Goal: Complete application form: Complete application form

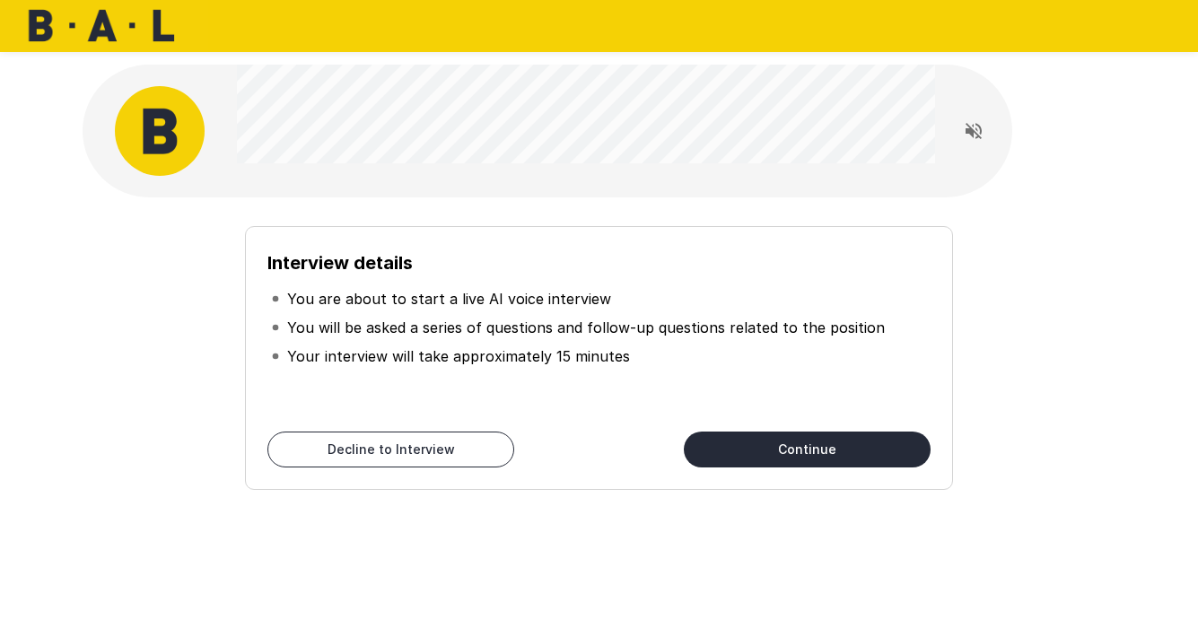
click at [746, 440] on button "Continue" at bounding box center [807, 449] width 247 height 36
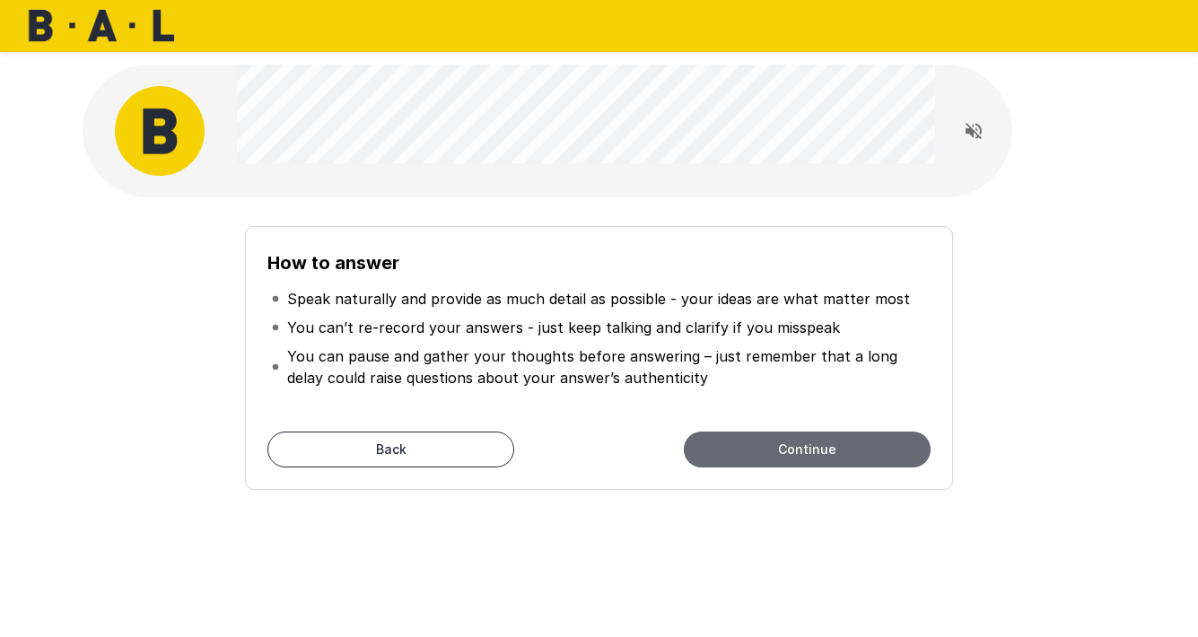
click at [747, 448] on button "Continue" at bounding box center [807, 449] width 247 height 36
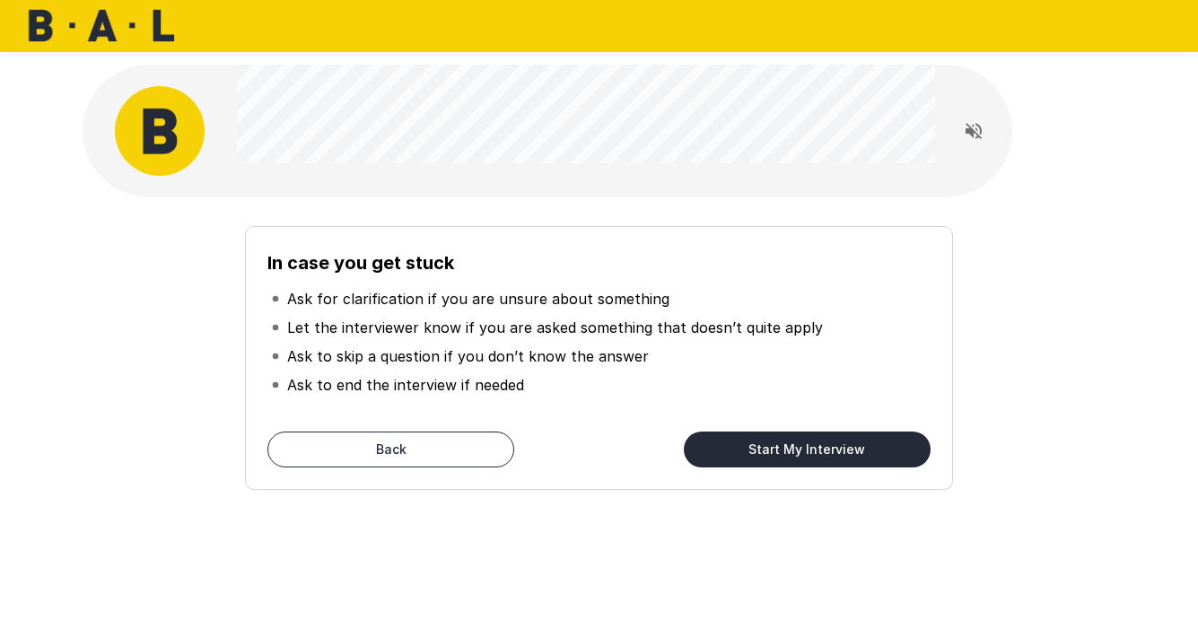
click at [747, 448] on button "Start My Interview" at bounding box center [807, 449] width 247 height 36
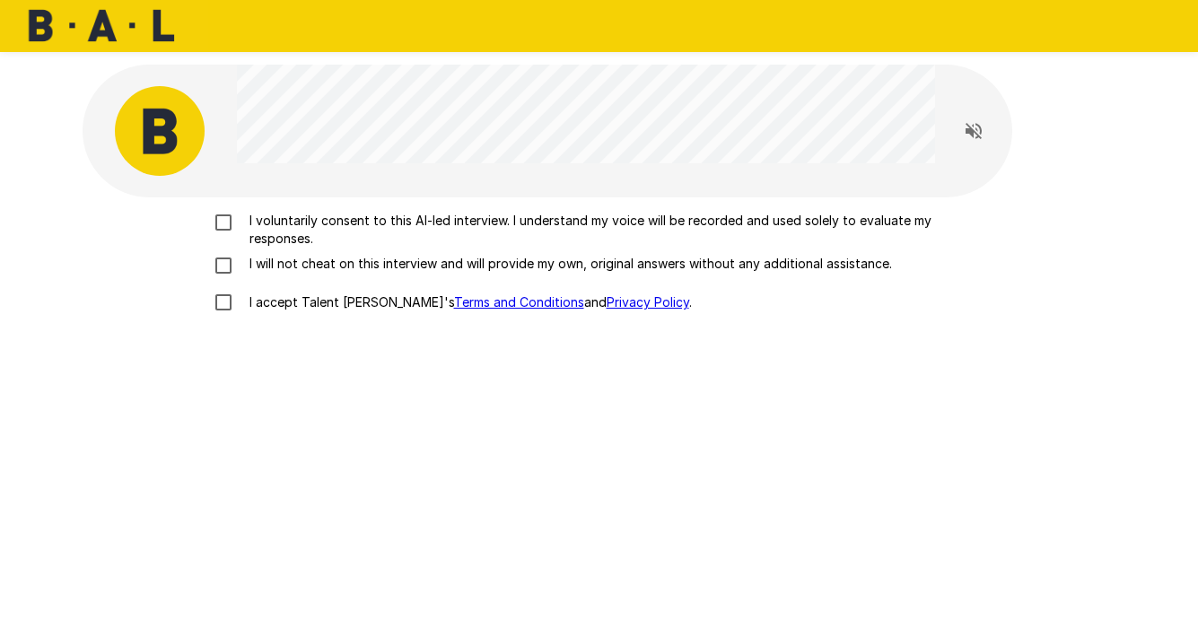
click at [429, 216] on p "I voluntarily consent to this AI-led interview. I understand my voice will be r…" at bounding box center [618, 230] width 752 height 36
click at [411, 266] on p "I will not cheat on this interview and will provide my own, original answers wi…" at bounding box center [566, 264] width 649 height 18
click at [334, 303] on p "I accept Talent Llama's Terms and Conditions and Privacy Policy ." at bounding box center [466, 302] width 449 height 18
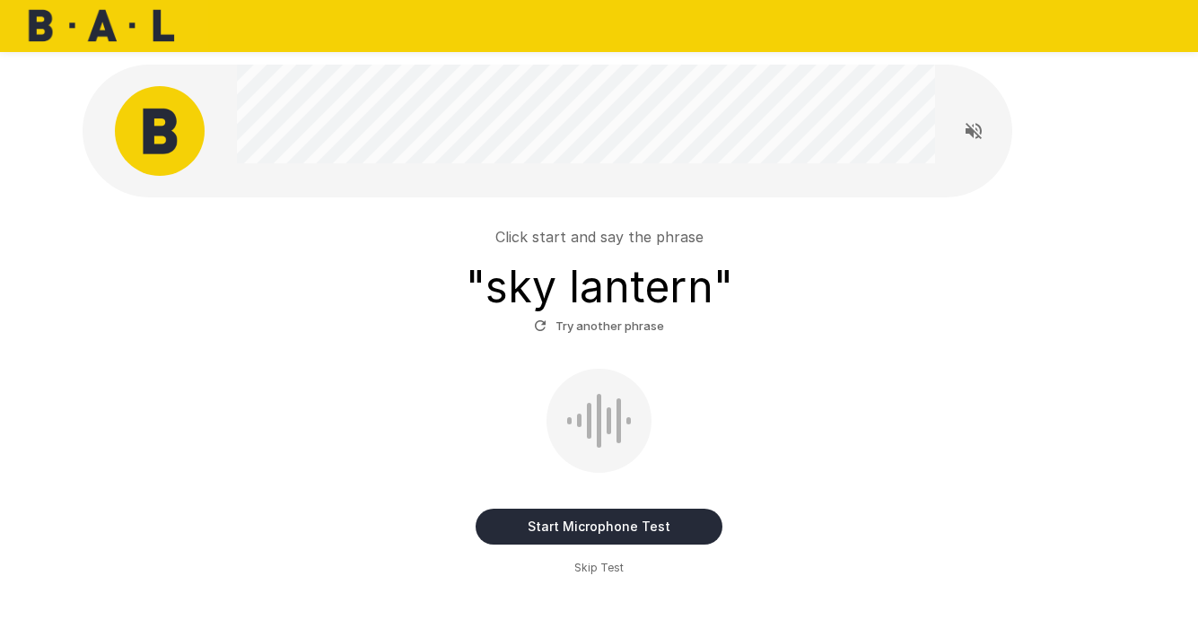
click at [592, 516] on button "Start Microphone Test" at bounding box center [598, 527] width 247 height 36
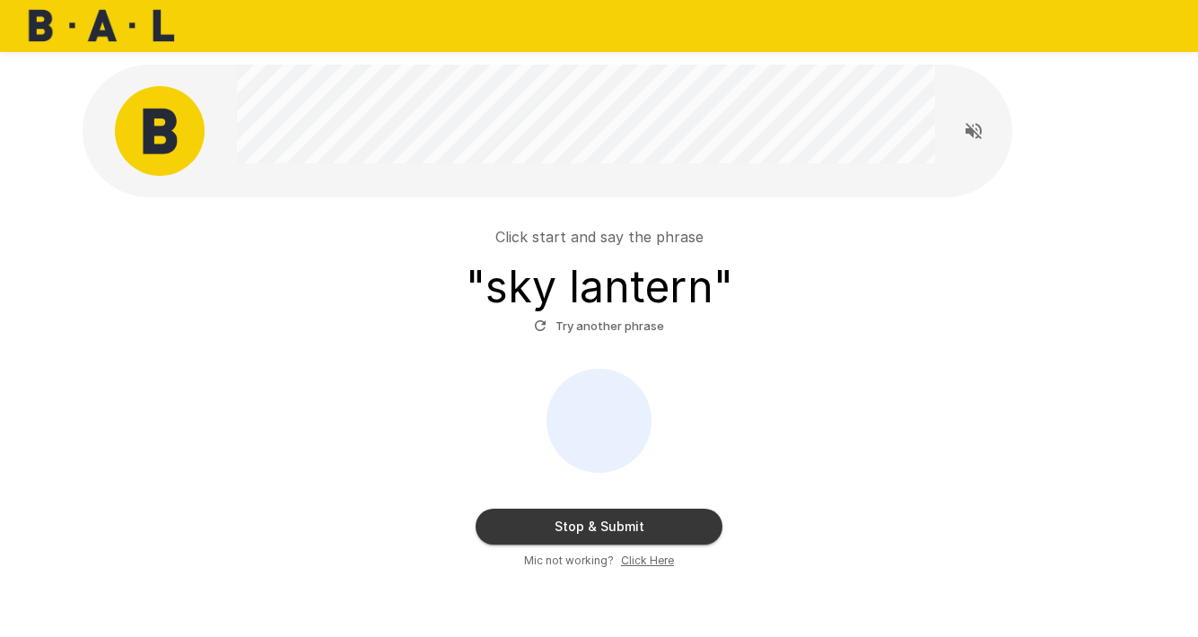
click at [669, 536] on button "Stop & Submit" at bounding box center [598, 527] width 247 height 36
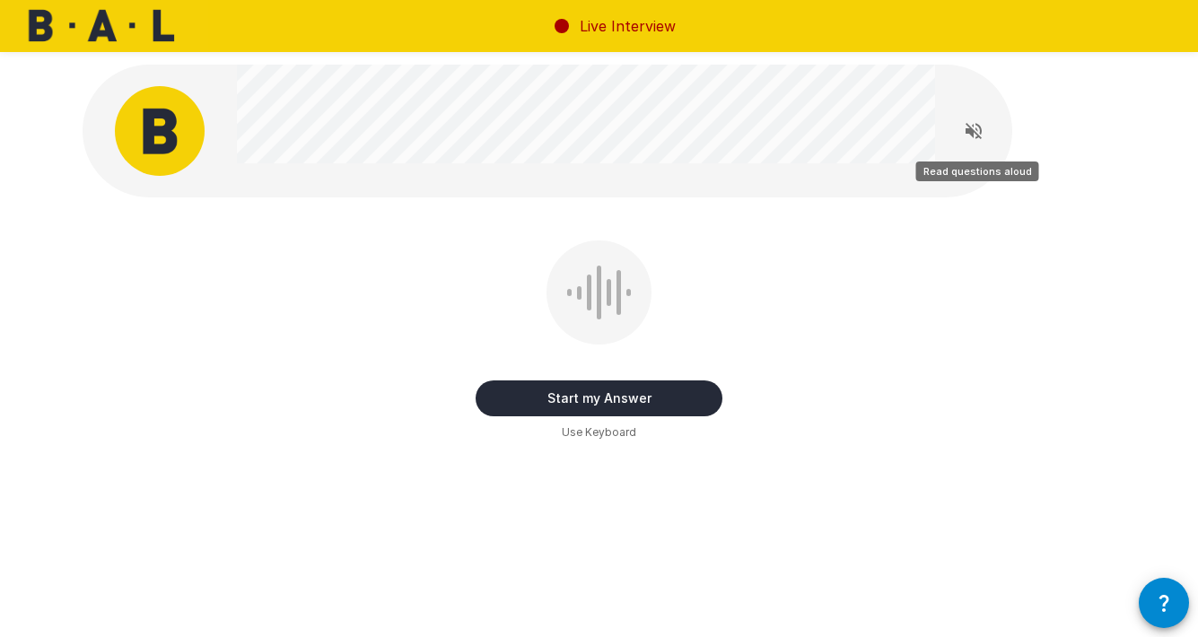
click at [965, 138] on icon "Read questions aloud" at bounding box center [973, 131] width 22 height 22
click at [965, 138] on span at bounding box center [973, 131] width 39 height 39
click at [986, 126] on button "Stop reading questions aloud" at bounding box center [973, 131] width 36 height 36
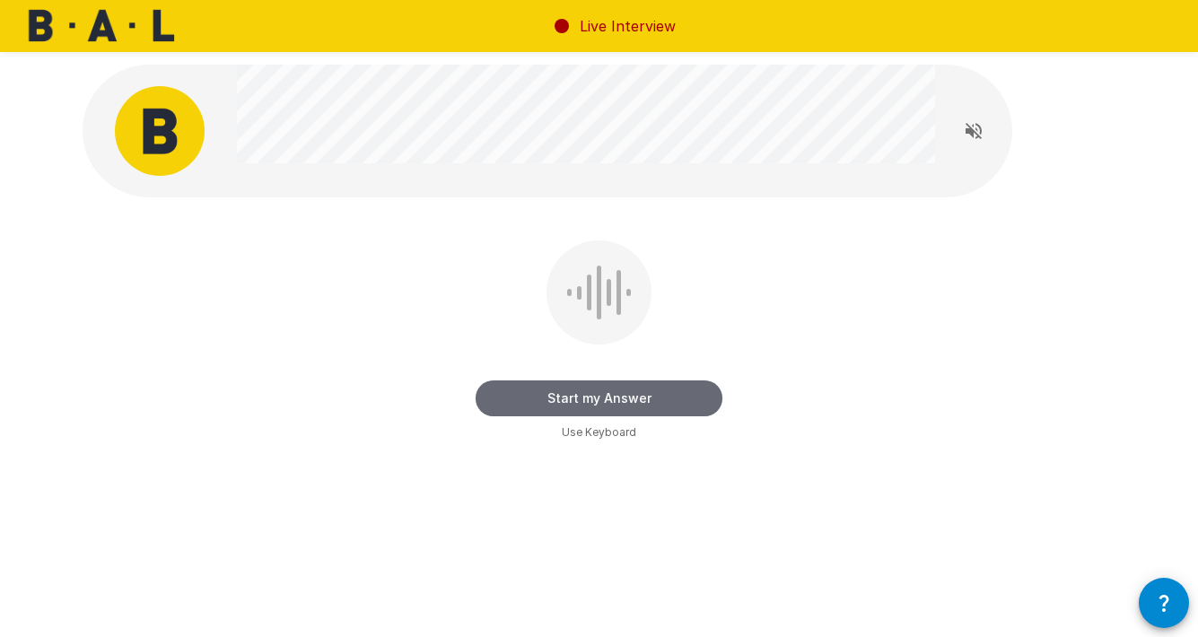
click at [605, 388] on button "Start my Answer" at bounding box center [598, 398] width 247 height 36
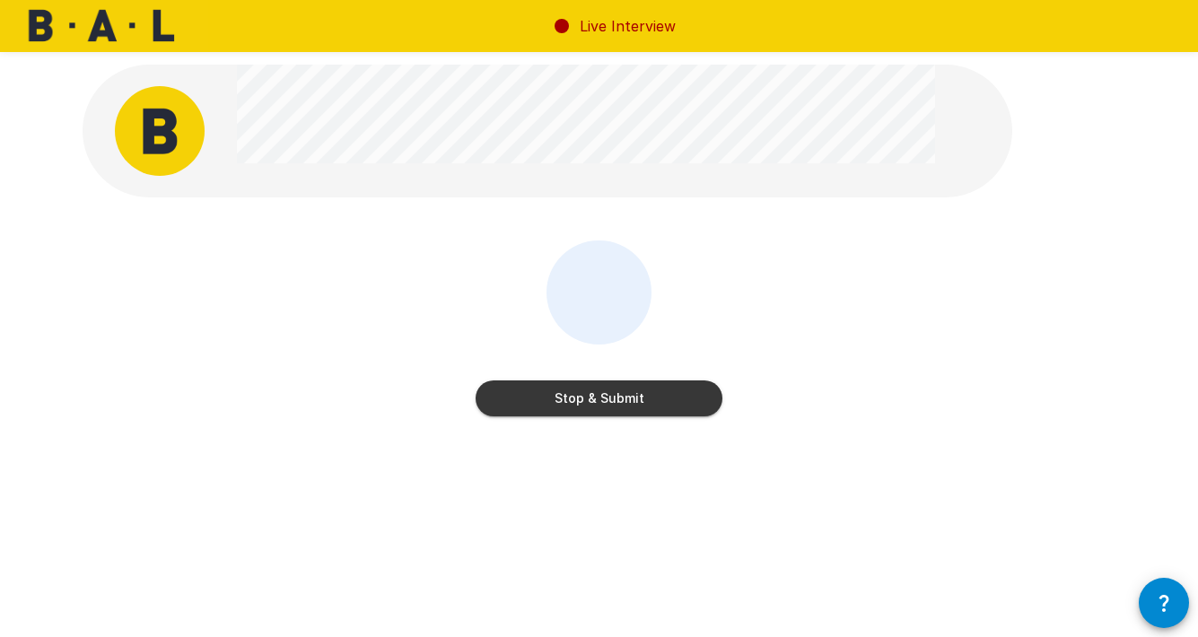
click at [653, 400] on button "Stop & Submit" at bounding box center [598, 398] width 247 height 36
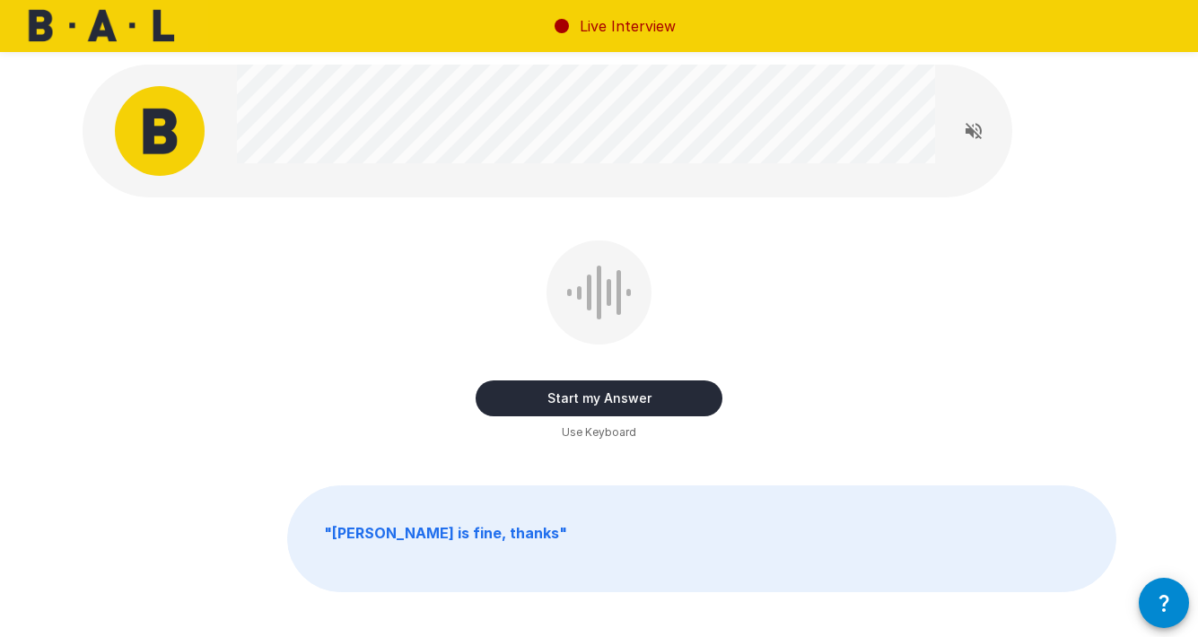
click at [631, 398] on button "Start my Answer" at bounding box center [598, 398] width 247 height 36
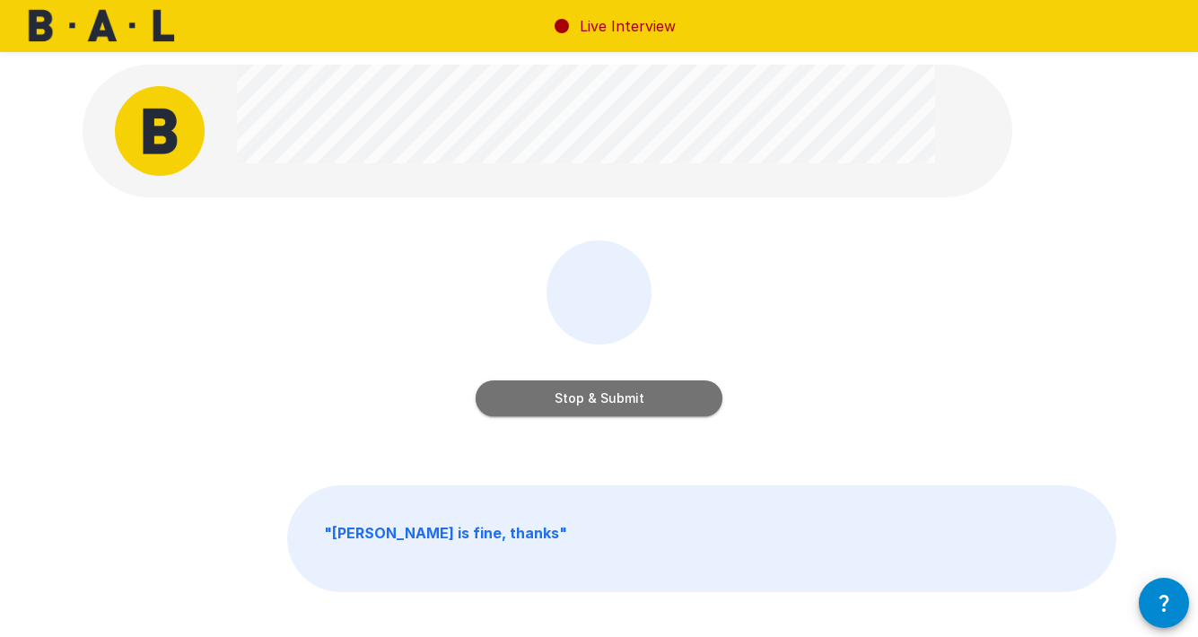
click at [631, 398] on button "Stop & Submit" at bounding box center [598, 398] width 247 height 36
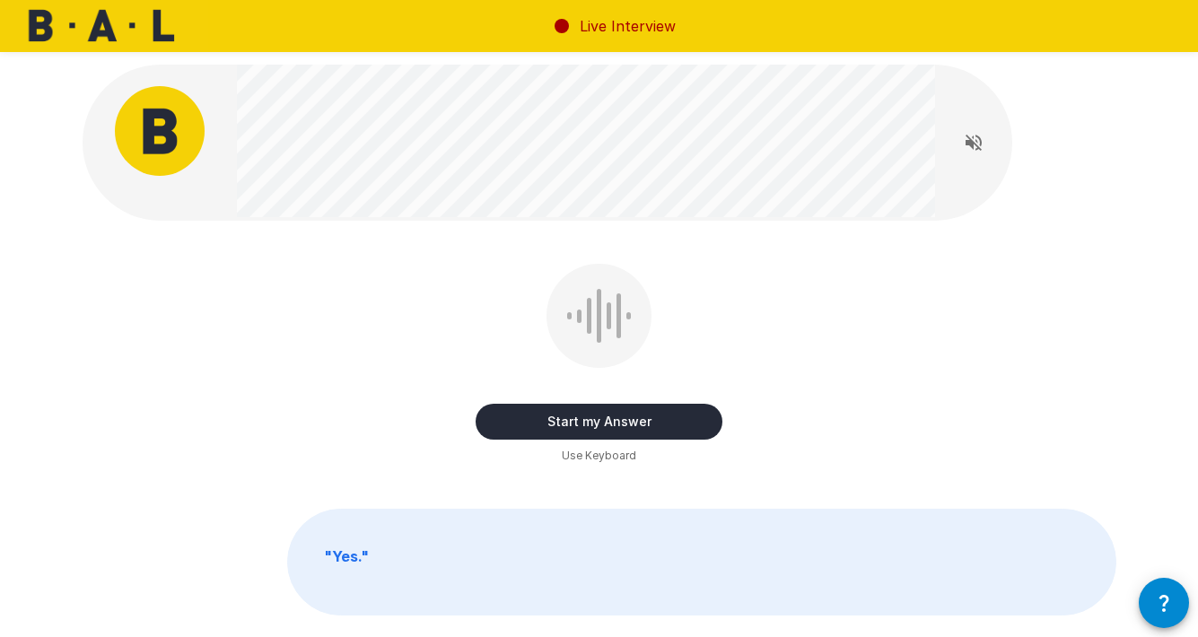
click at [622, 413] on button "Start my Answer" at bounding box center [598, 422] width 247 height 36
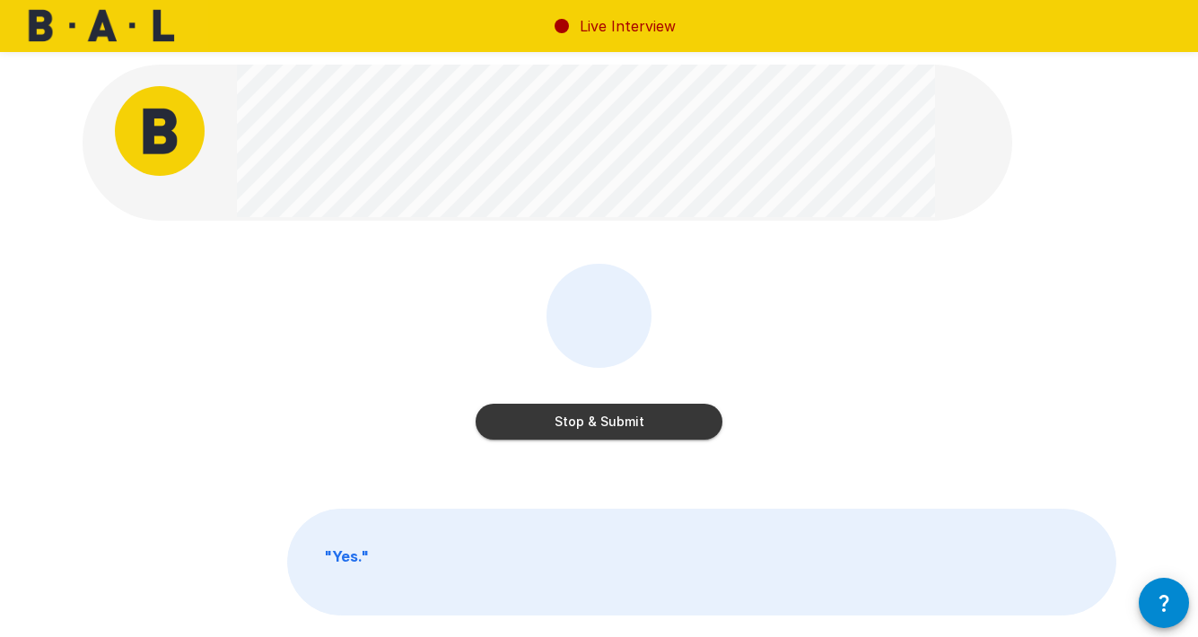
click at [622, 413] on button "Stop & Submit" at bounding box center [598, 422] width 247 height 36
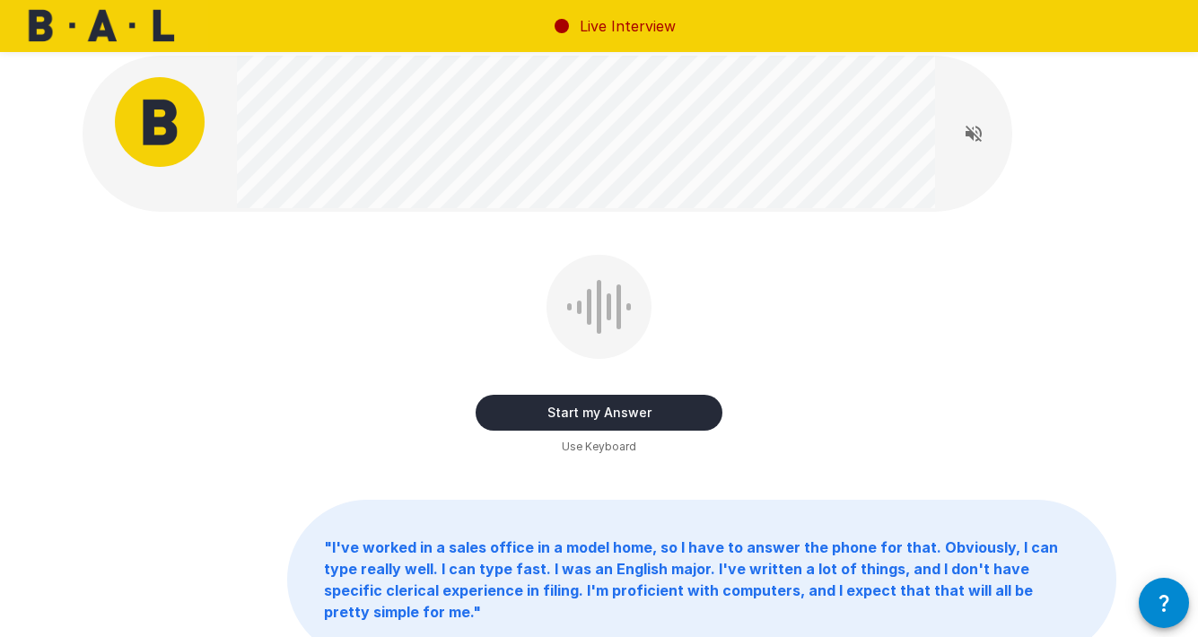
scroll to position [4, 0]
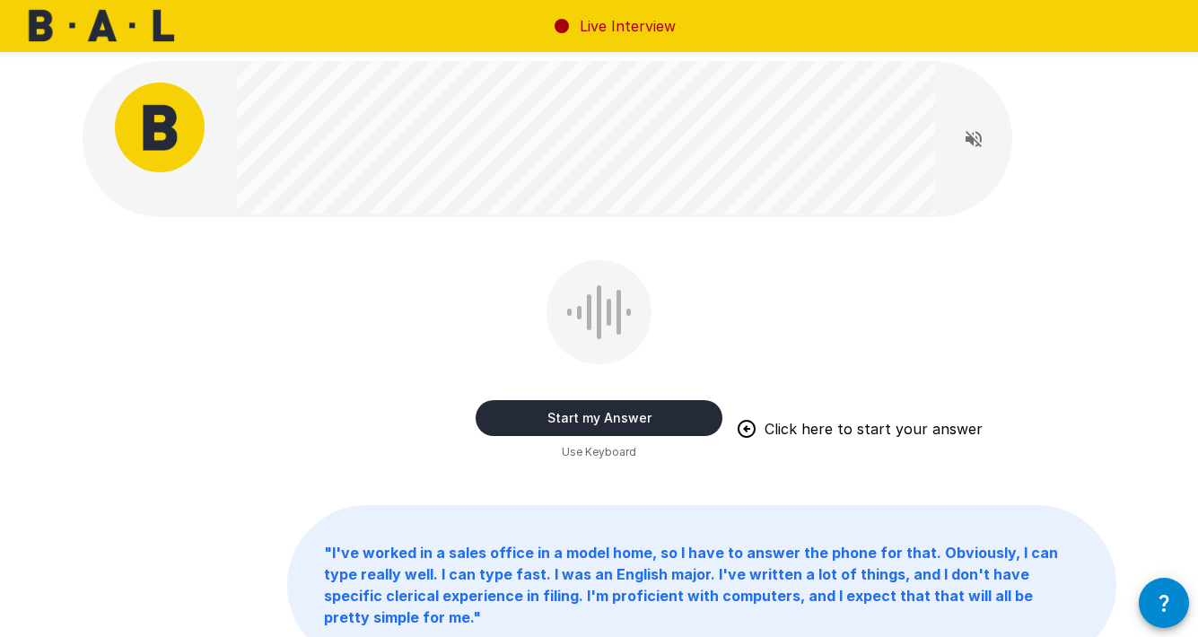
click at [643, 412] on button "Start my Answer" at bounding box center [598, 418] width 247 height 36
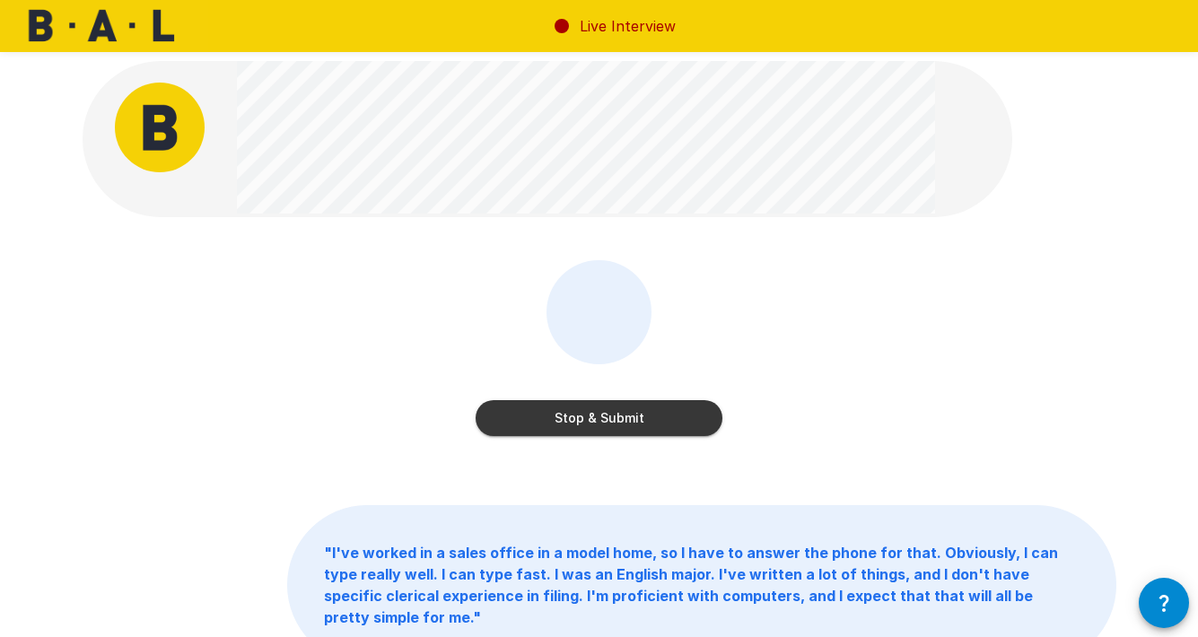
click at [643, 412] on button "Stop & Submit" at bounding box center [598, 418] width 247 height 36
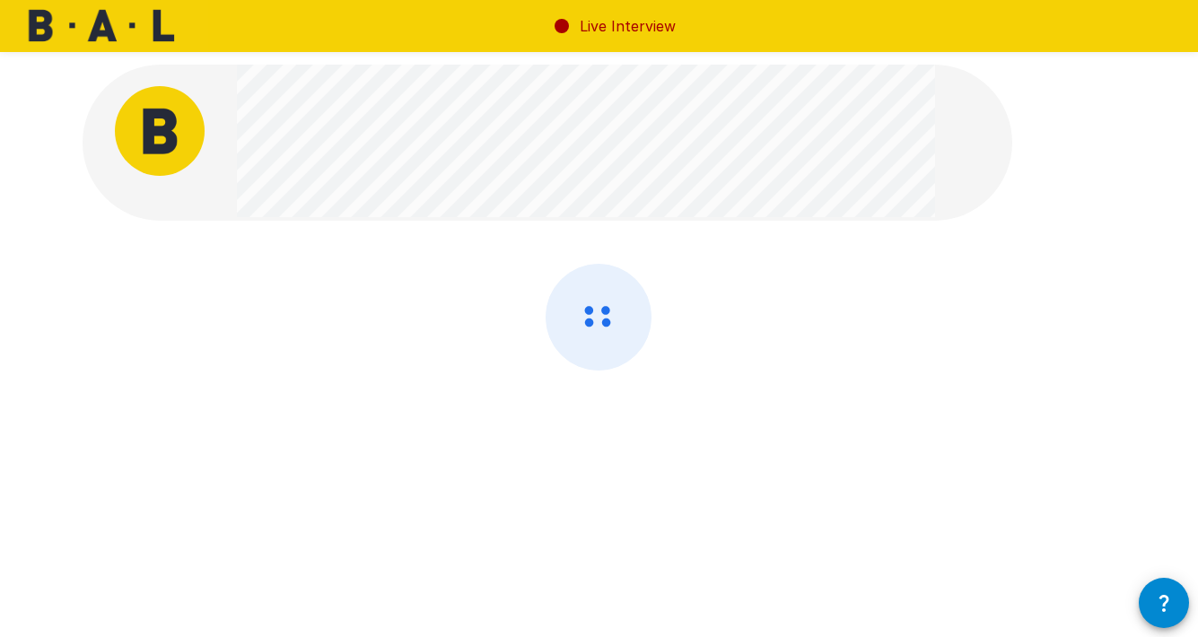
scroll to position [0, 0]
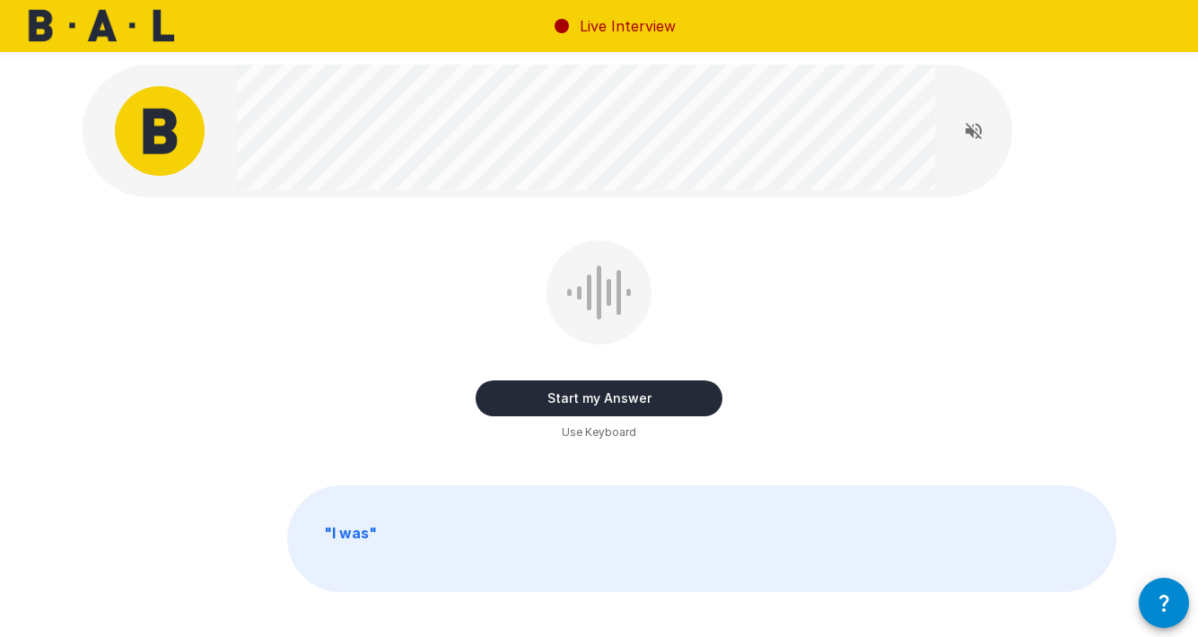
click at [613, 389] on button "Start my Answer" at bounding box center [598, 398] width 247 height 36
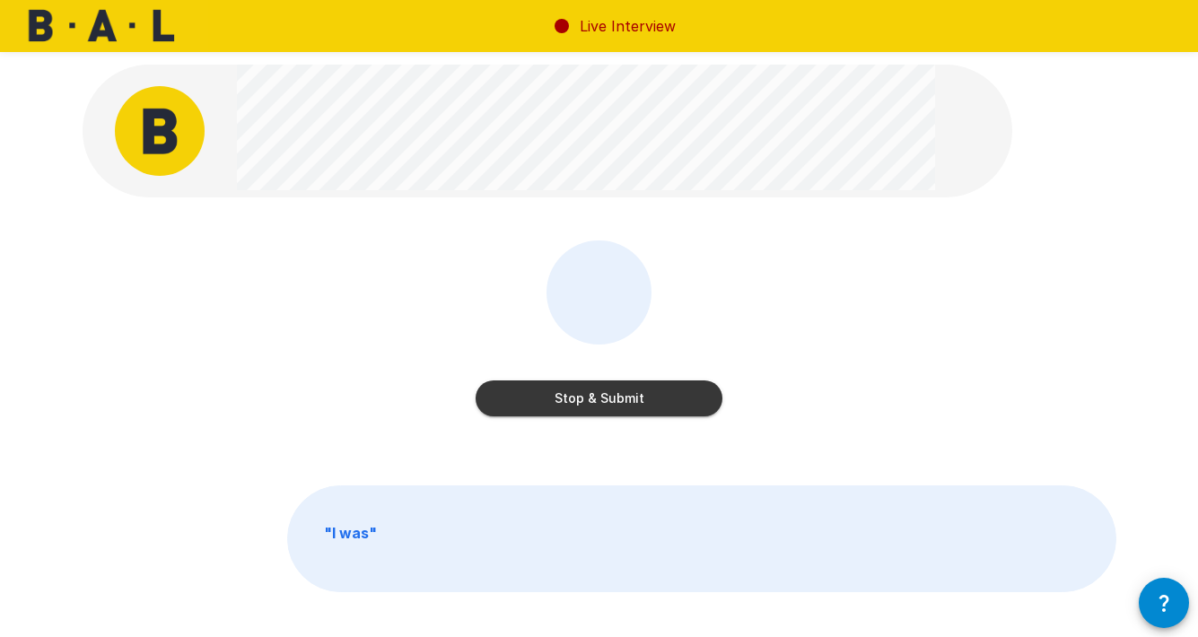
click at [613, 389] on button "Stop & Submit" at bounding box center [598, 398] width 247 height 36
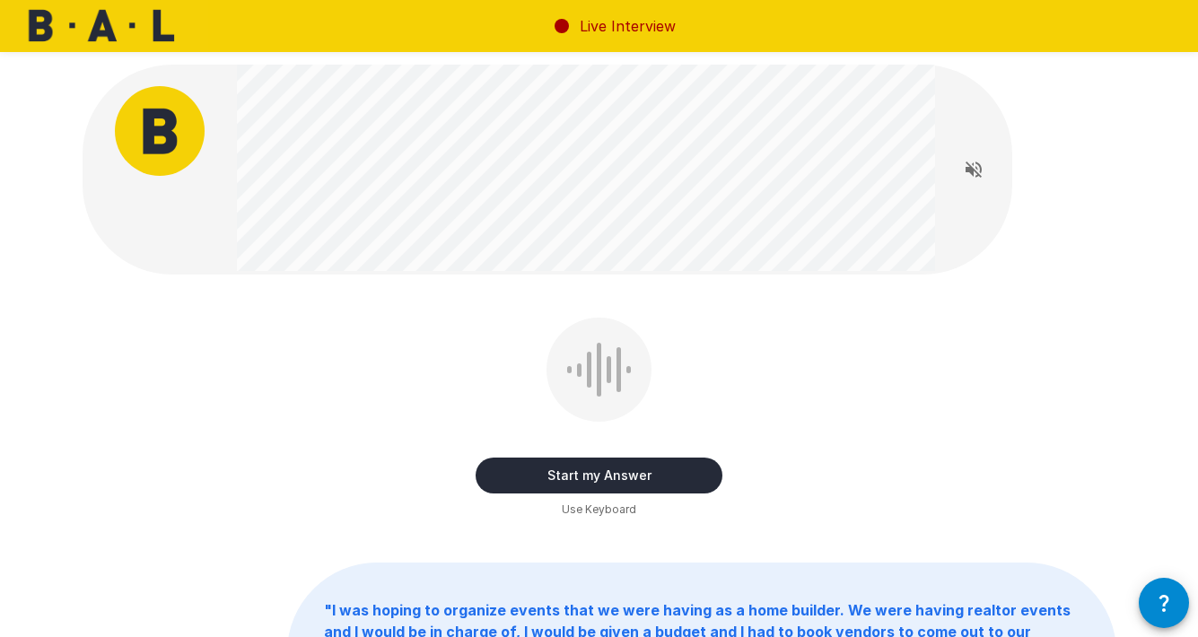
click at [603, 471] on button "Start my Answer" at bounding box center [598, 475] width 247 height 36
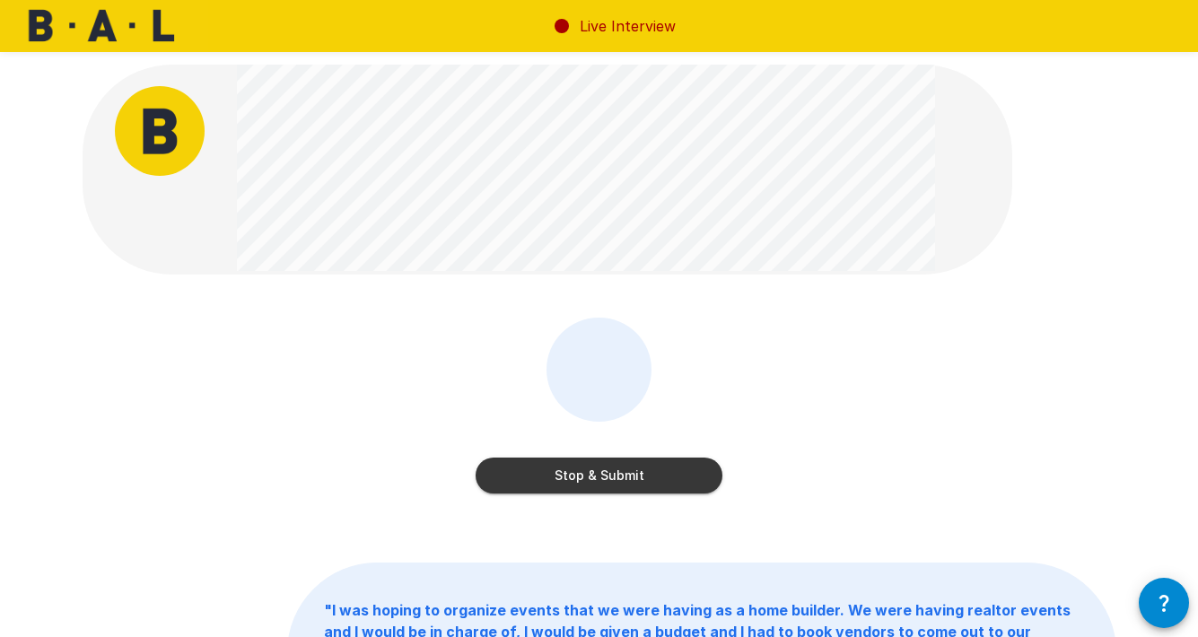
click at [603, 471] on button "Stop & Submit" at bounding box center [598, 475] width 247 height 36
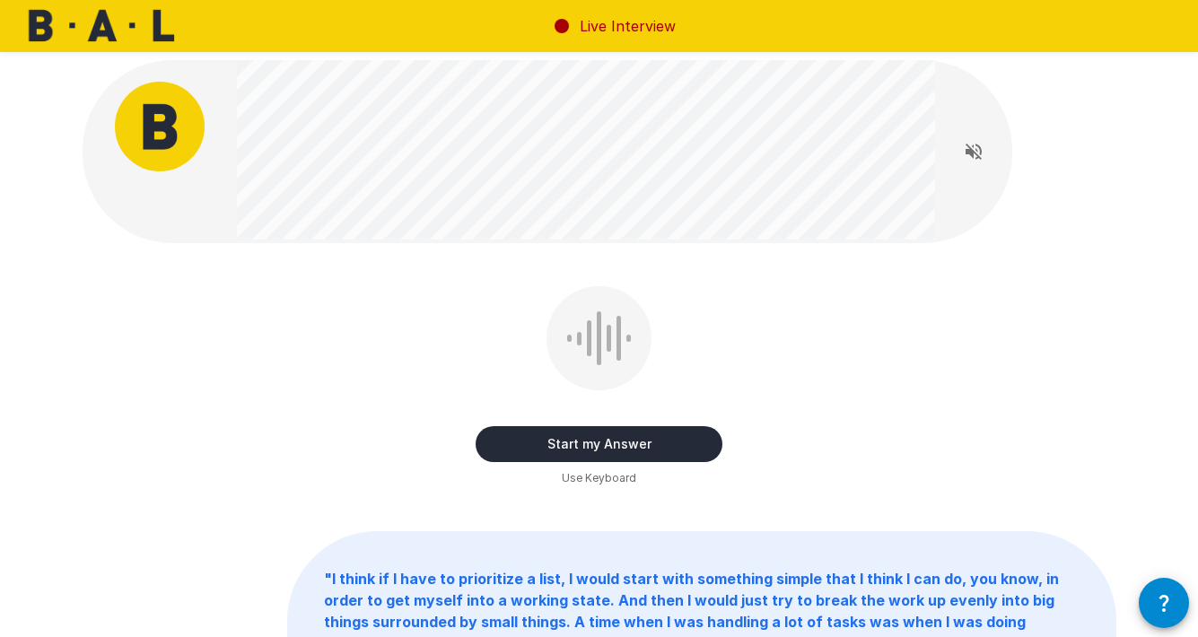
scroll to position [4, 0]
click at [605, 448] on button "Start my Answer" at bounding box center [598, 445] width 247 height 36
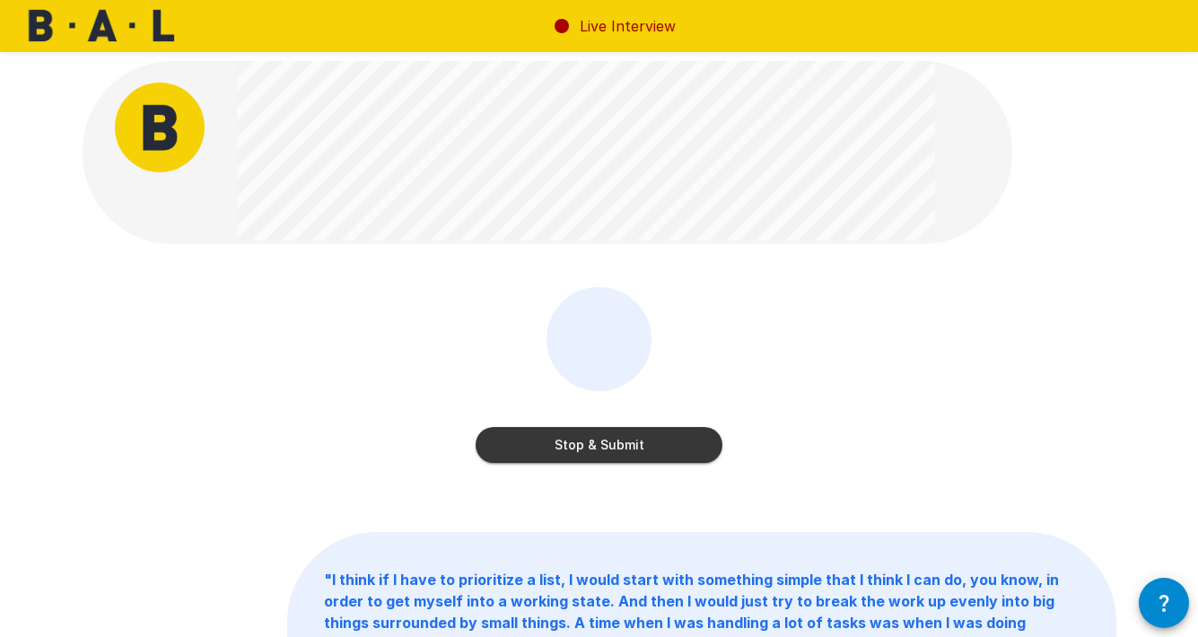
click at [608, 444] on button "Stop & Submit" at bounding box center [598, 445] width 247 height 36
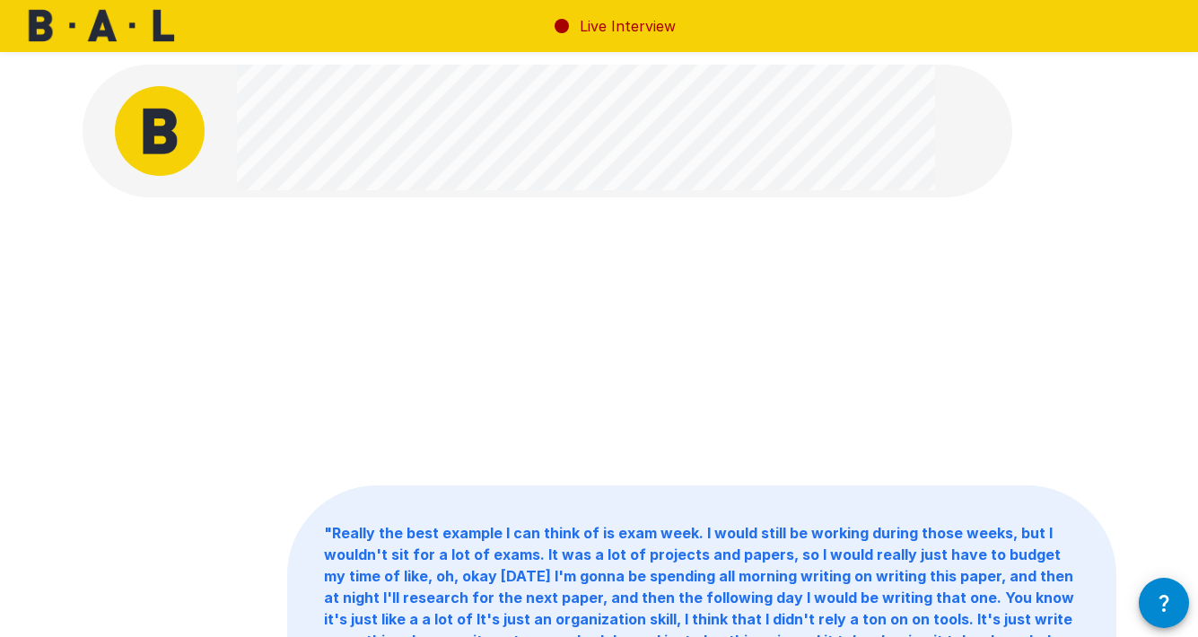
scroll to position [0, 0]
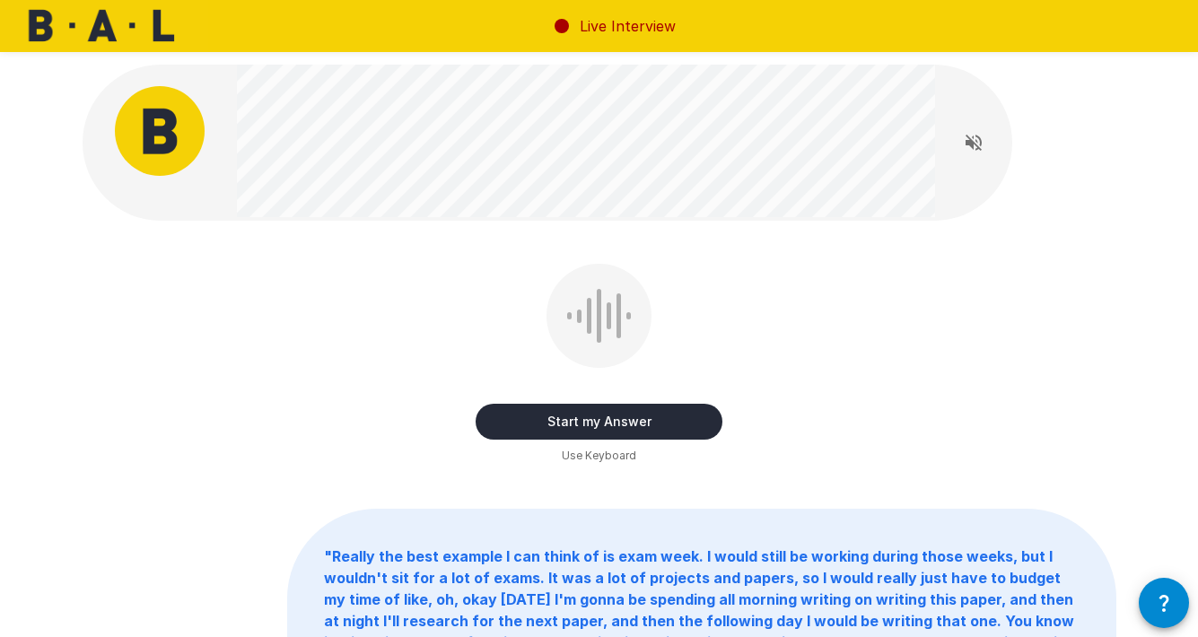
click at [637, 419] on button "Start my Answer" at bounding box center [598, 422] width 247 height 36
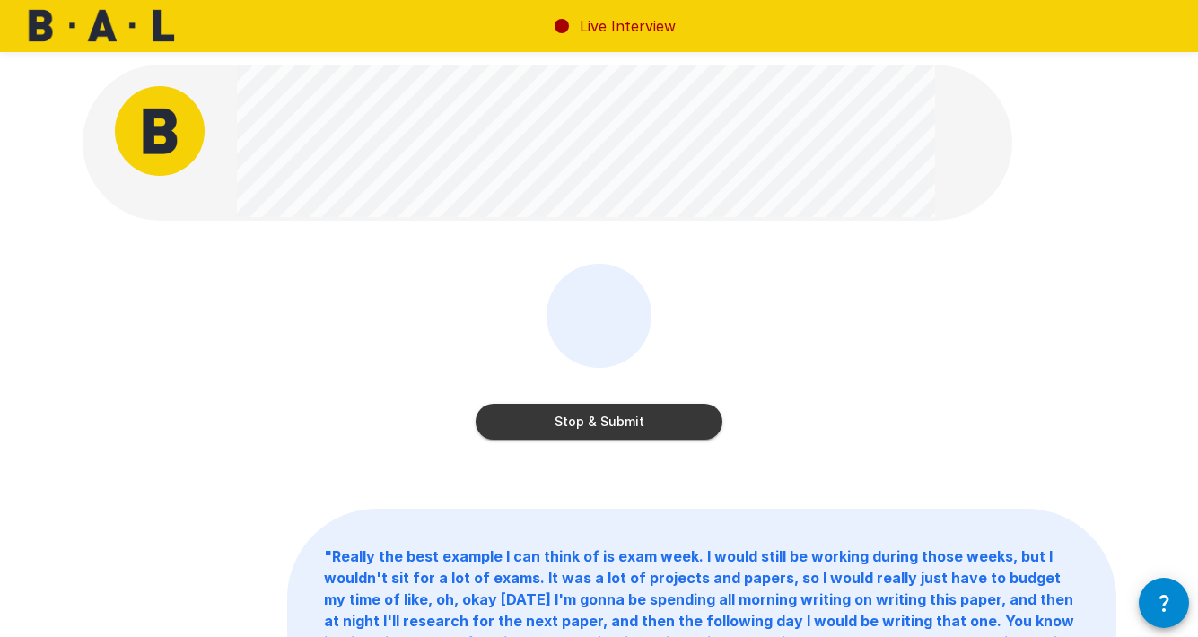
click at [637, 419] on button "Stop & Submit" at bounding box center [598, 422] width 247 height 36
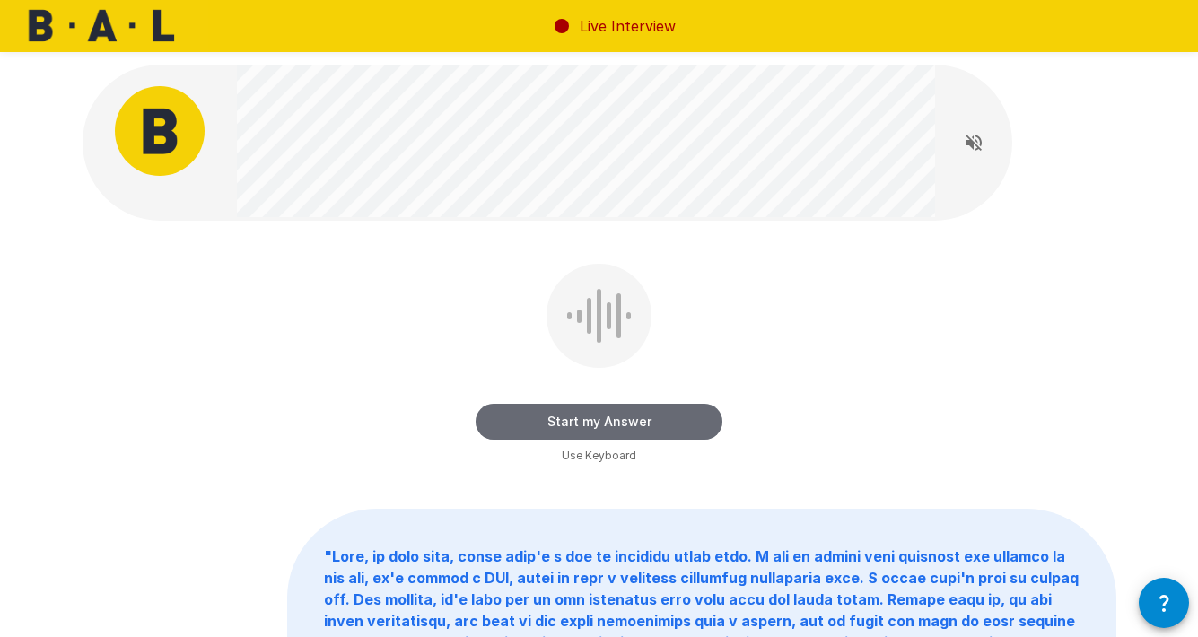
click at [624, 419] on button "Start my Answer" at bounding box center [598, 422] width 247 height 36
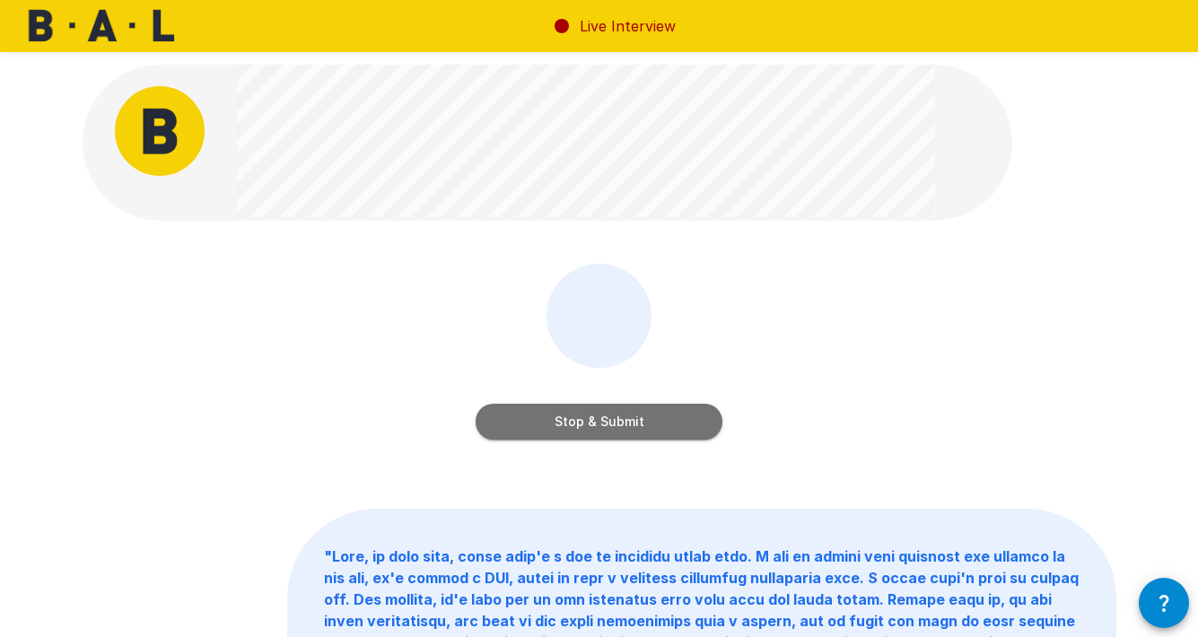
click at [654, 427] on button "Stop & Submit" at bounding box center [598, 422] width 247 height 36
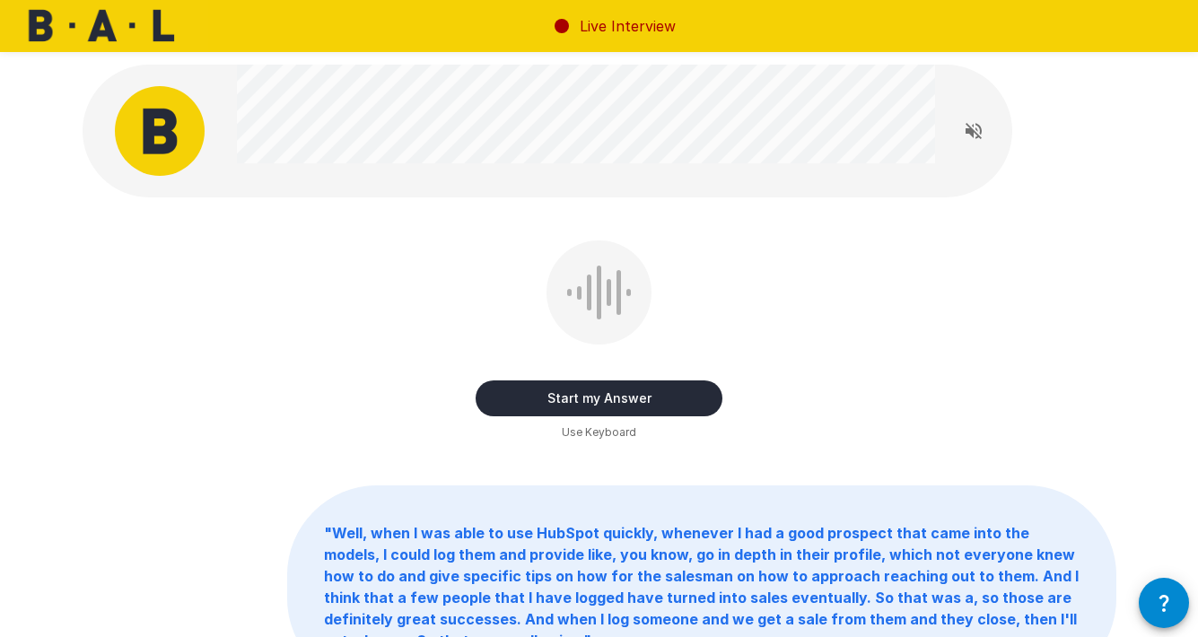
click at [673, 405] on button "Start my Answer" at bounding box center [598, 398] width 247 height 36
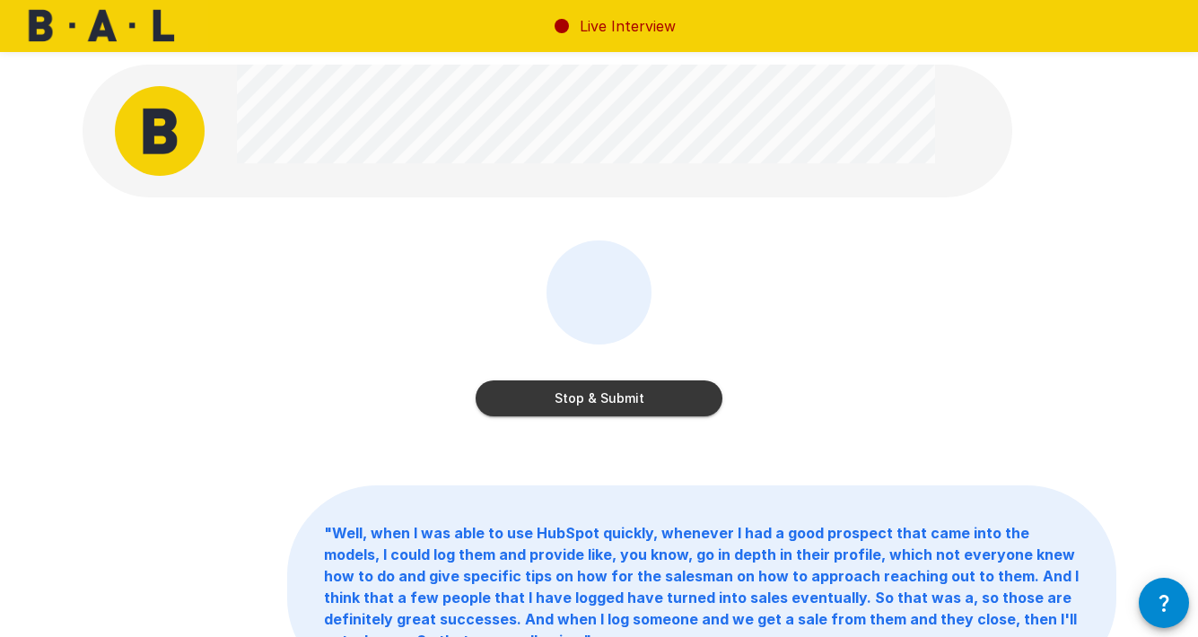
click at [673, 405] on button "Stop & Submit" at bounding box center [598, 398] width 247 height 36
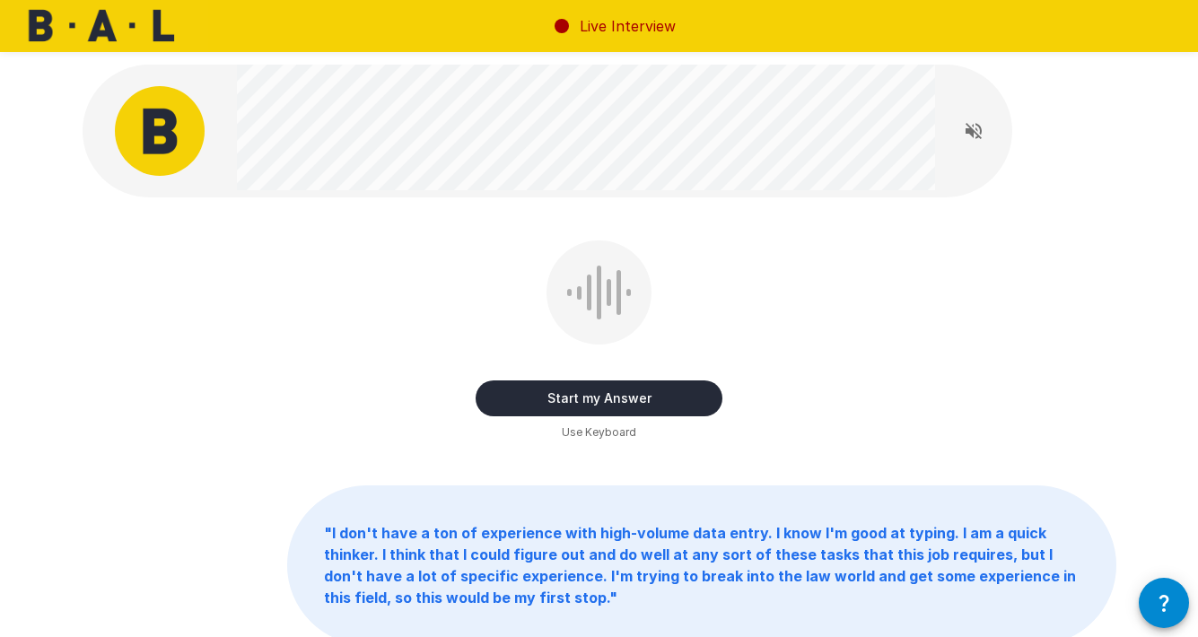
click at [693, 404] on button "Start my Answer" at bounding box center [598, 398] width 247 height 36
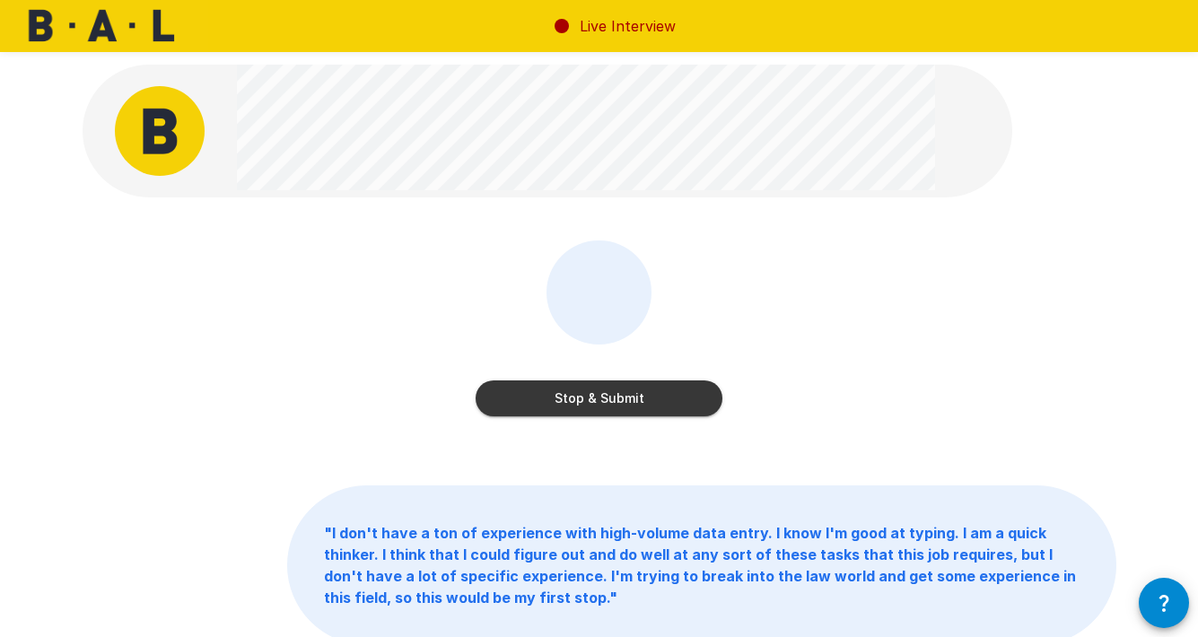
click at [682, 399] on button "Stop & Submit" at bounding box center [598, 398] width 247 height 36
